Goal: Find specific page/section: Find specific page/section

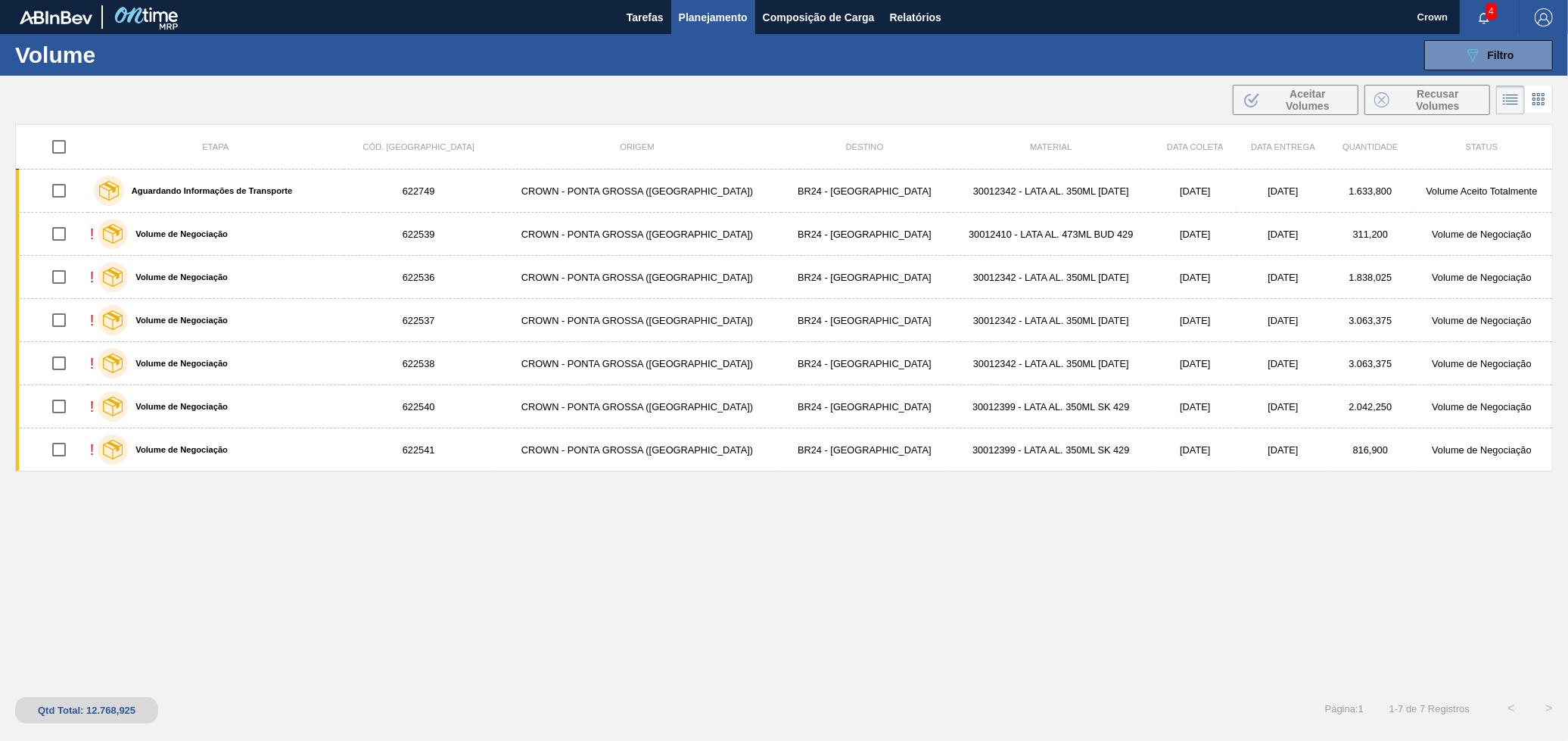
click at [1494, 21] on span "button" at bounding box center [1483, 18] width 36 height 12
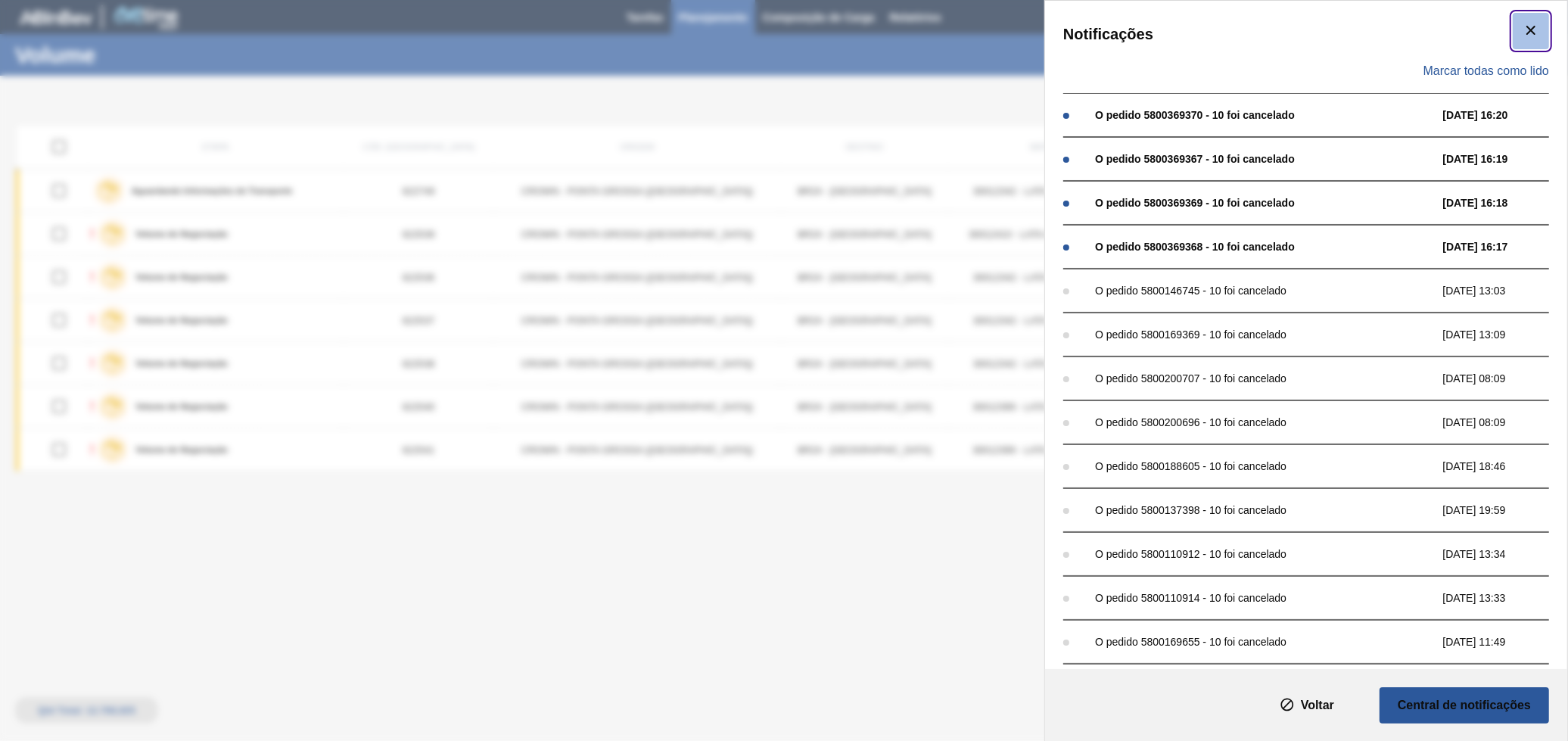
click at [1531, 34] on icon "botão de ícone" at bounding box center [1531, 31] width 18 height 18
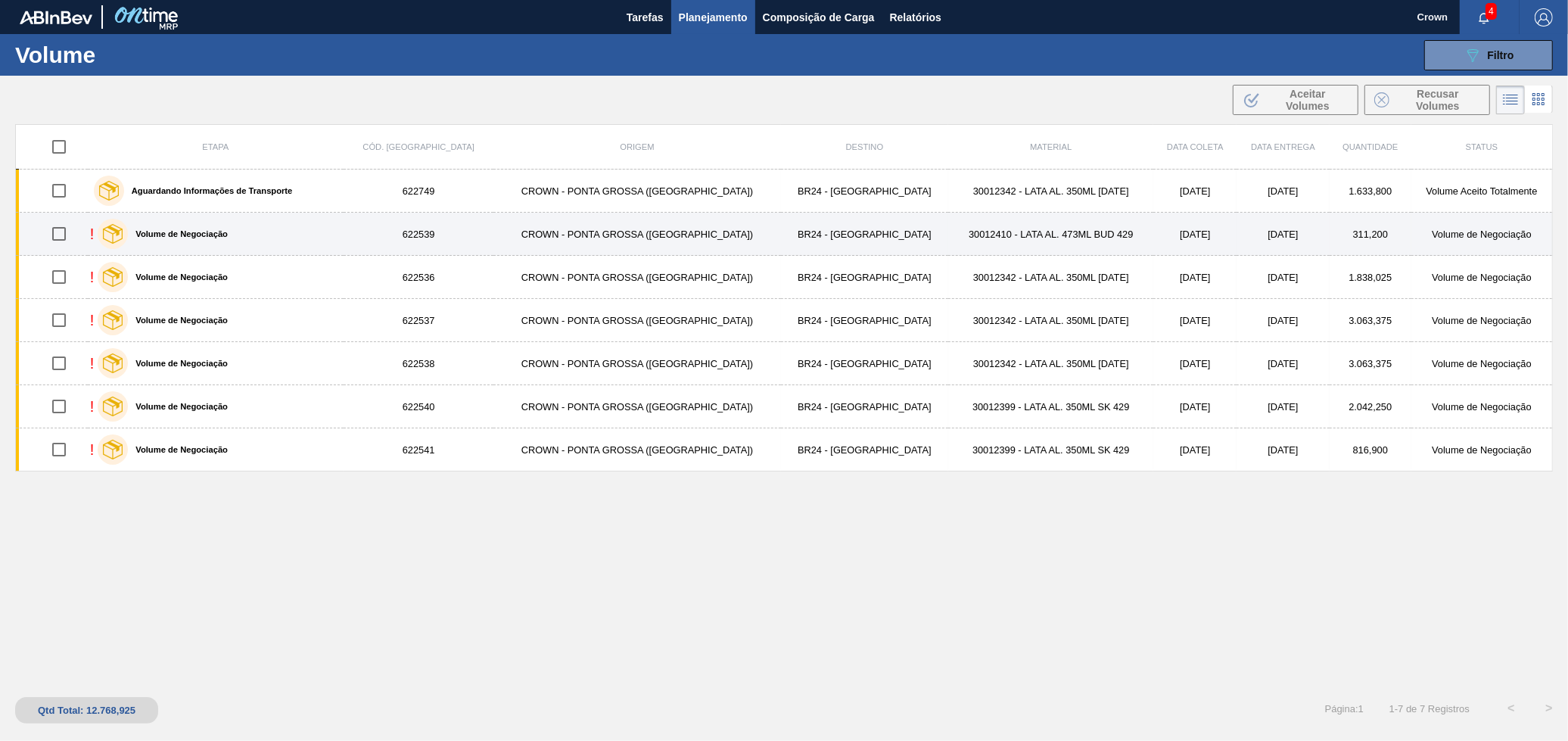
click at [948, 229] on td "30012410 - LATA AL. 473ML BUD 429" at bounding box center [1050, 234] width 205 height 43
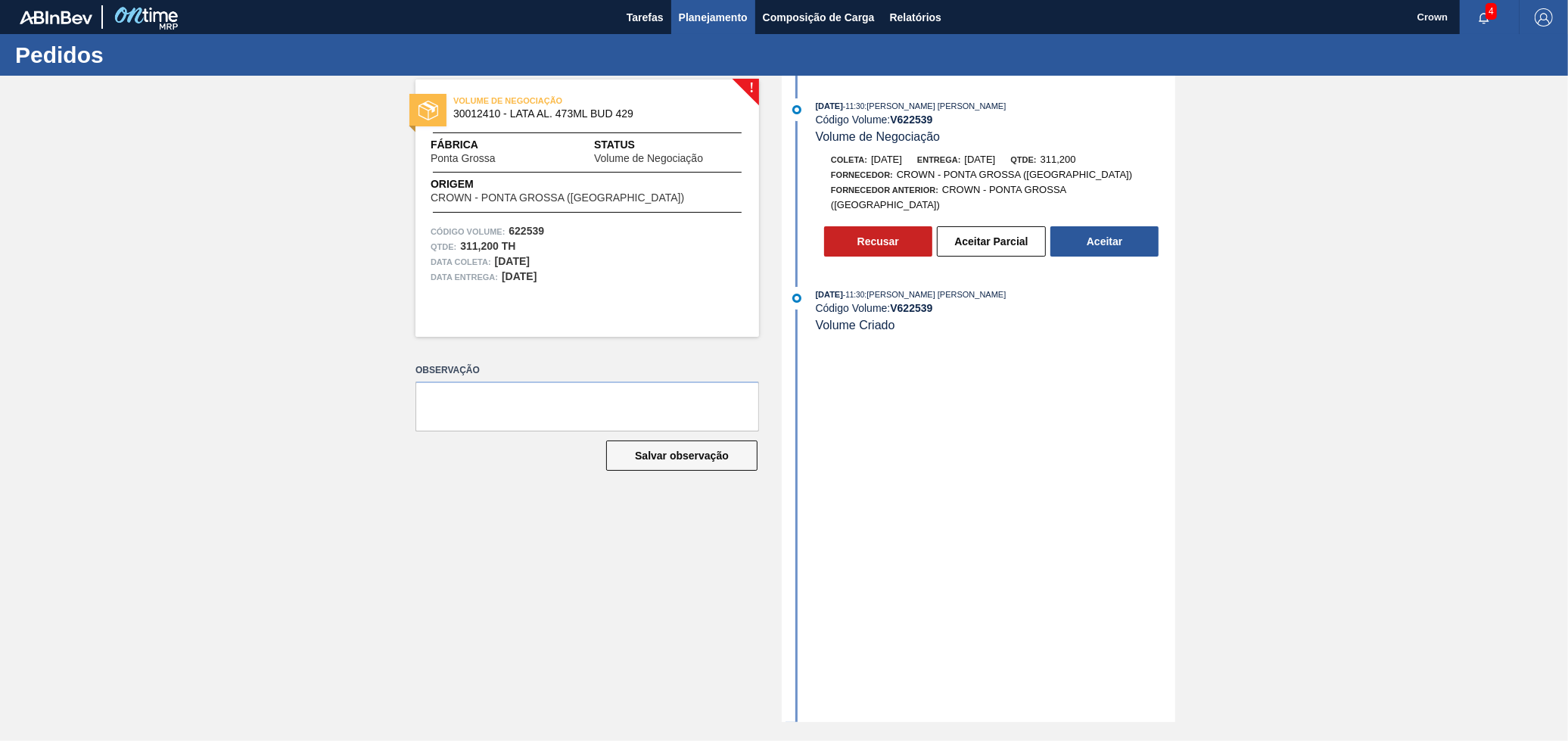
click at [728, 15] on span "Planejamento" at bounding box center [712, 18] width 69 height 18
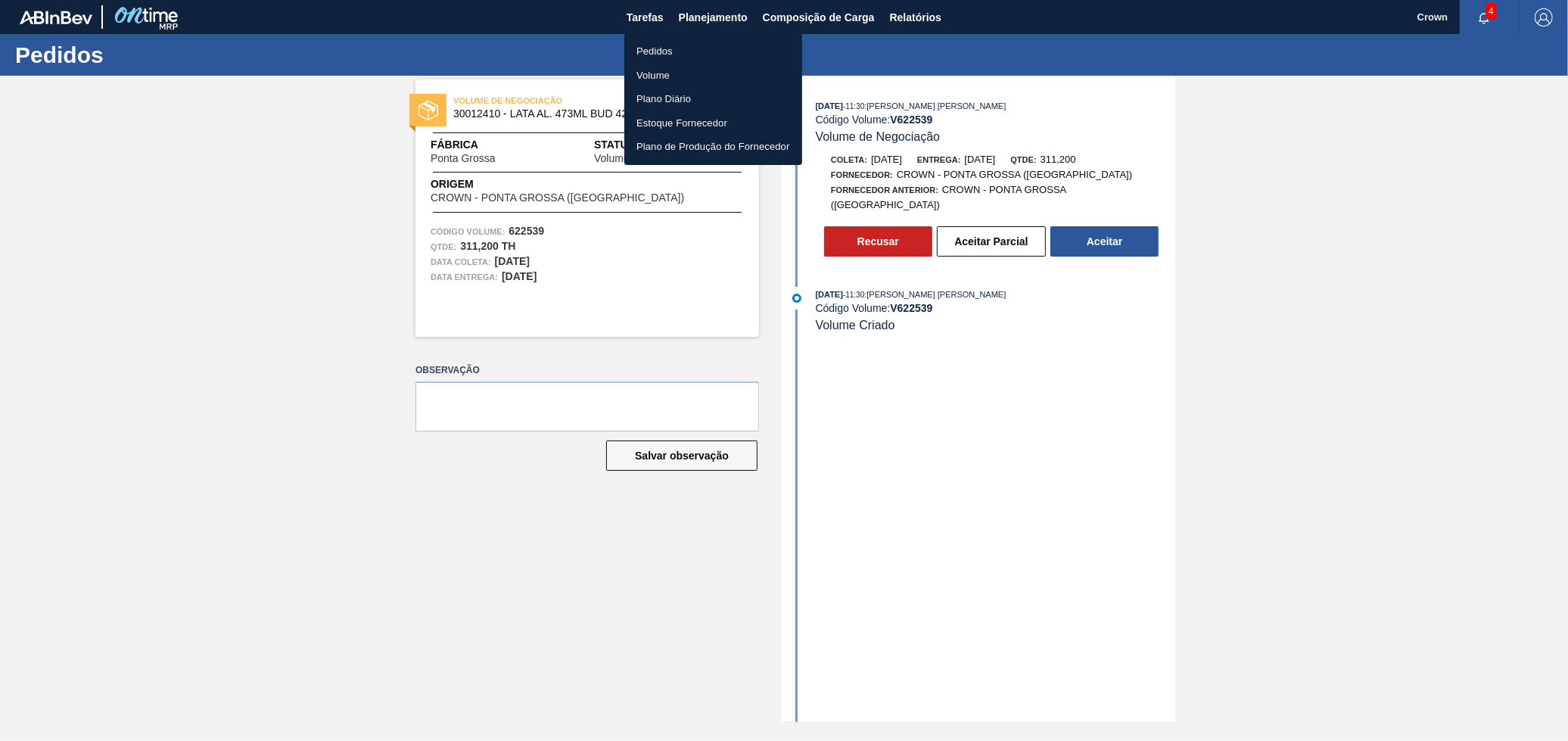
click at [682, 76] on li "Volume" at bounding box center [713, 75] width 178 height 24
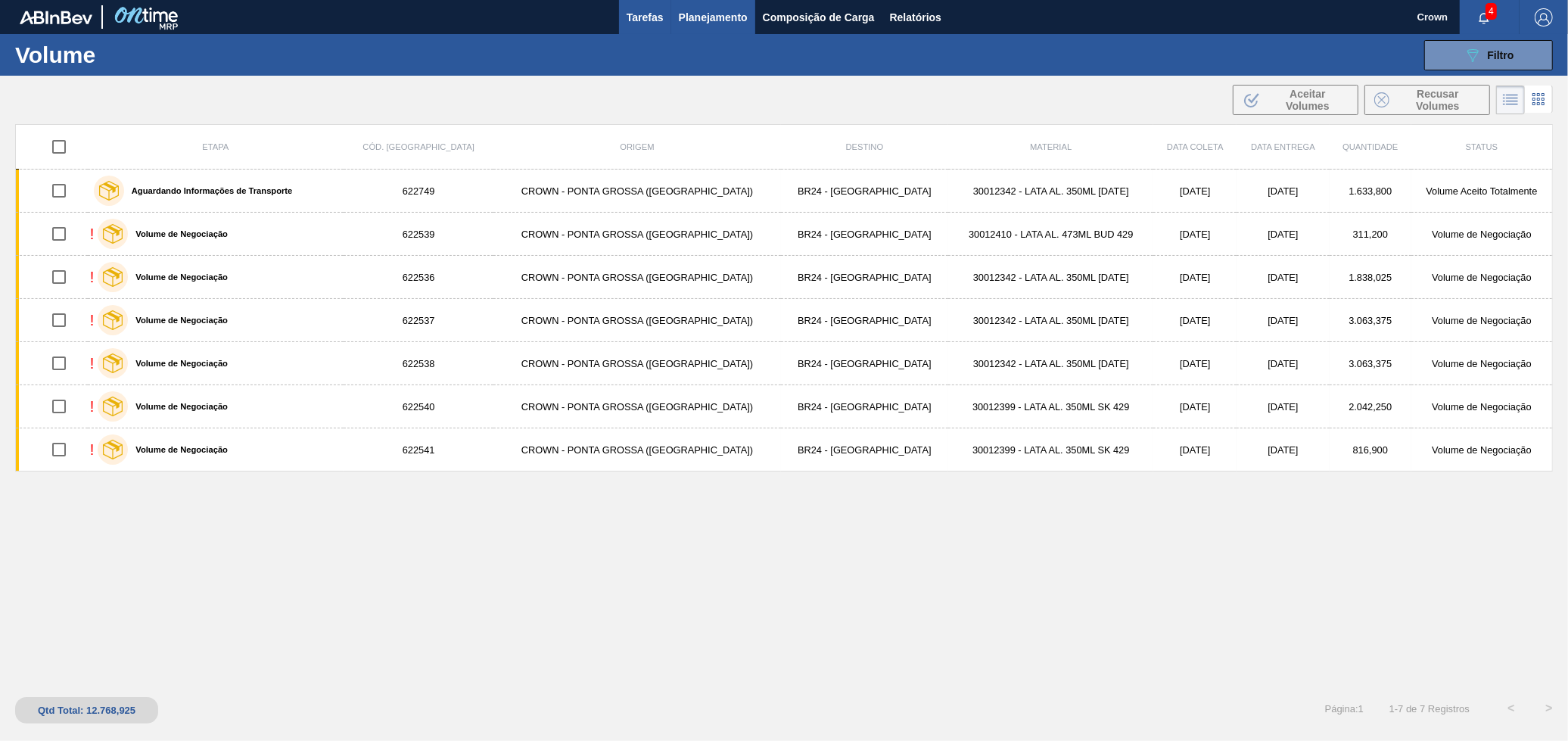
click at [658, 21] on span "Tarefas" at bounding box center [645, 18] width 37 height 18
